Goal: Information Seeking & Learning: Check status

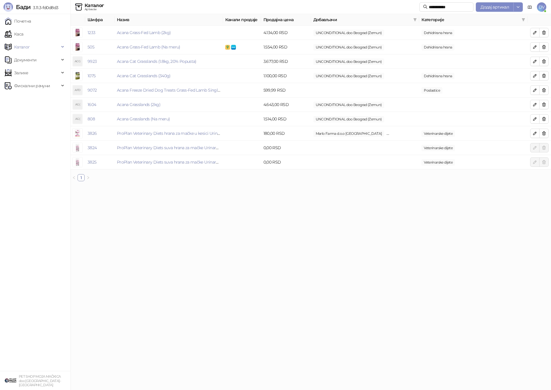
click at [31, 18] on link "Почетна" at bounding box center [18, 21] width 26 height 12
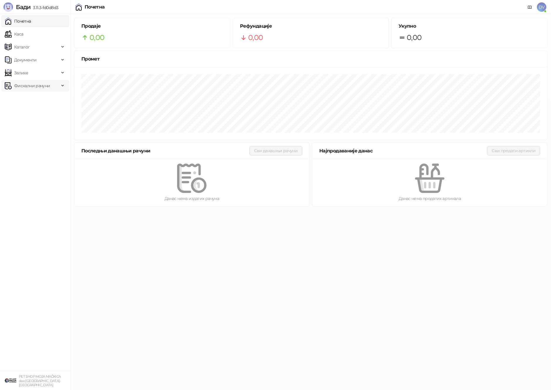
click at [34, 84] on span "Фискални рачуни" at bounding box center [32, 86] width 36 height 12
click at [32, 113] on link "По данима" at bounding box center [22, 112] width 31 height 12
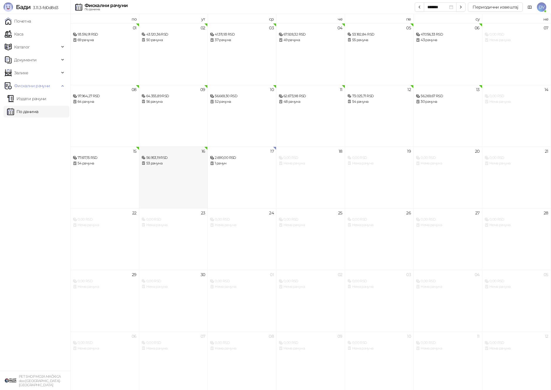
click at [160, 159] on div "56.953,19 RSD" at bounding box center [174, 158] width 64 height 6
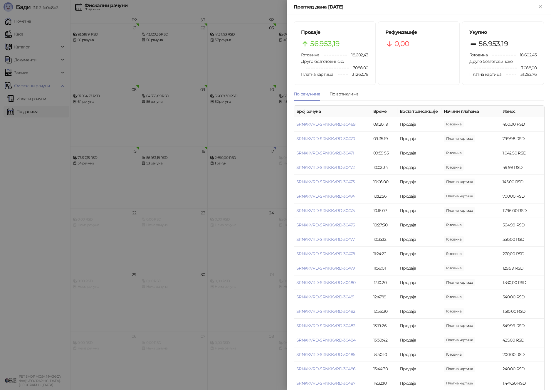
click at [248, 159] on div at bounding box center [275, 195] width 551 height 390
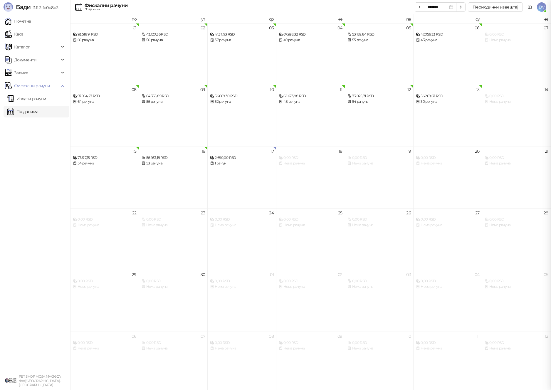
click at [235, 162] on div "1 рачун" at bounding box center [242, 164] width 64 height 6
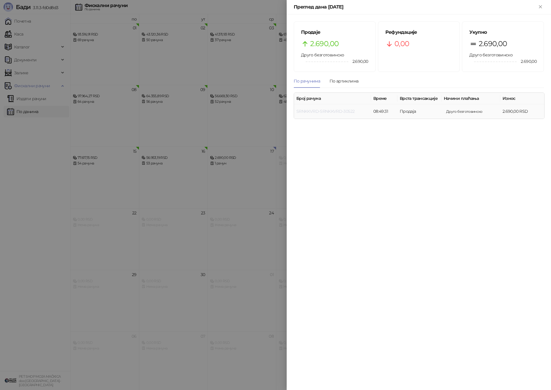
click at [315, 112] on link "SRNKKVRD-SRNKKVRD-30522" at bounding box center [325, 111] width 58 height 5
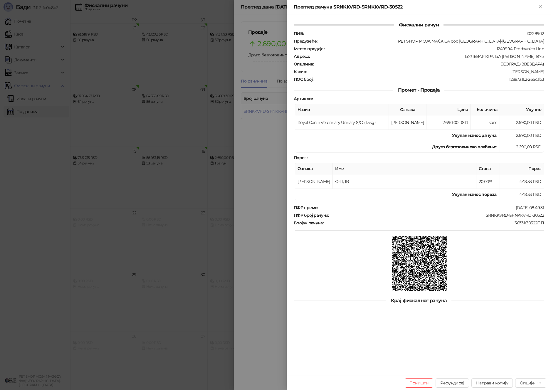
click at [184, 173] on div at bounding box center [275, 195] width 551 height 390
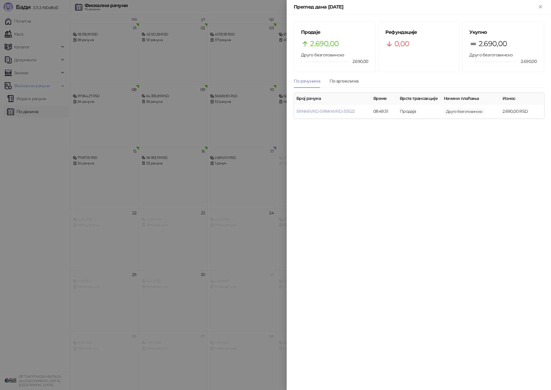
click at [167, 123] on div at bounding box center [275, 195] width 551 height 390
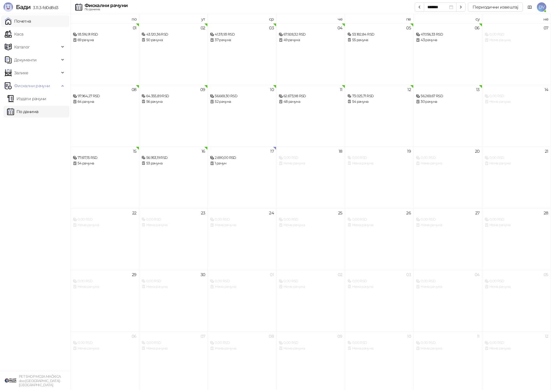
click at [21, 19] on link "Почетна" at bounding box center [18, 21] width 26 height 12
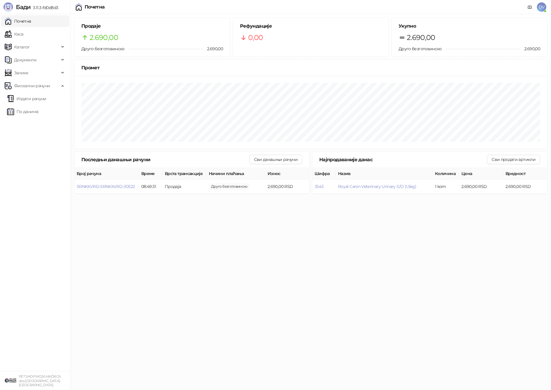
click at [21, 34] on link "Каса" at bounding box center [14, 34] width 19 height 12
click at [31, 21] on link "Почетна" at bounding box center [18, 21] width 26 height 12
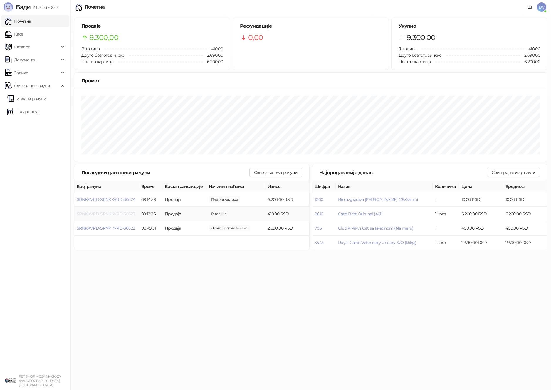
click at [114, 212] on span "SRNKKVRD-SRNKKVRD-30523" at bounding box center [106, 213] width 58 height 5
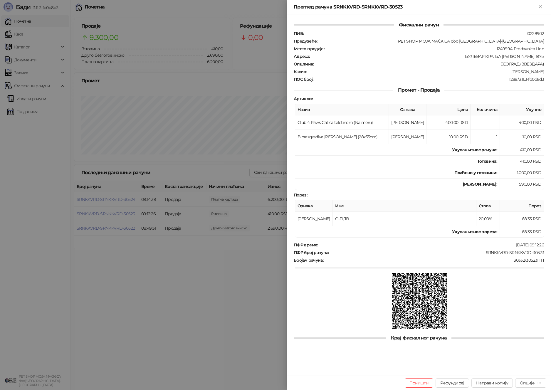
click at [115, 212] on div at bounding box center [275, 195] width 551 height 390
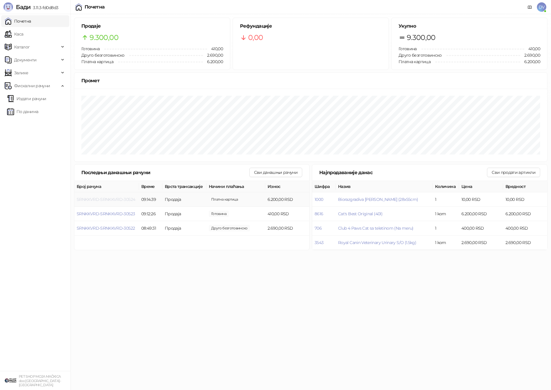
click at [116, 197] on span "SRNKKVRD-SRNKKVRD-30524" at bounding box center [106, 199] width 58 height 5
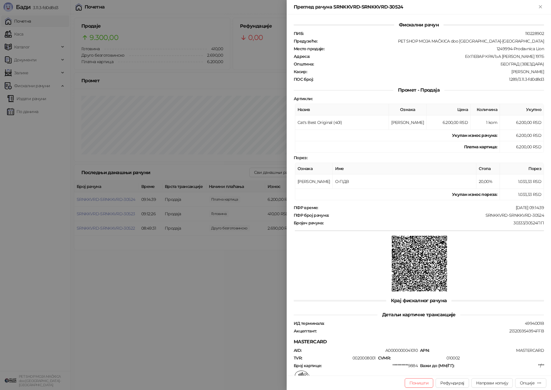
click at [129, 211] on div at bounding box center [275, 195] width 551 height 390
